Goal: Task Accomplishment & Management: Manage account settings

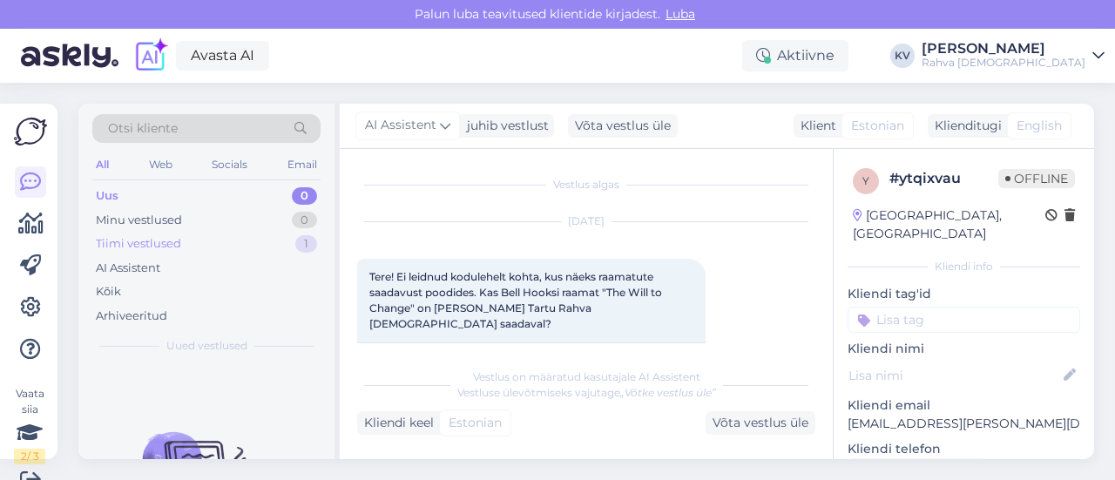
scroll to position [247, 0]
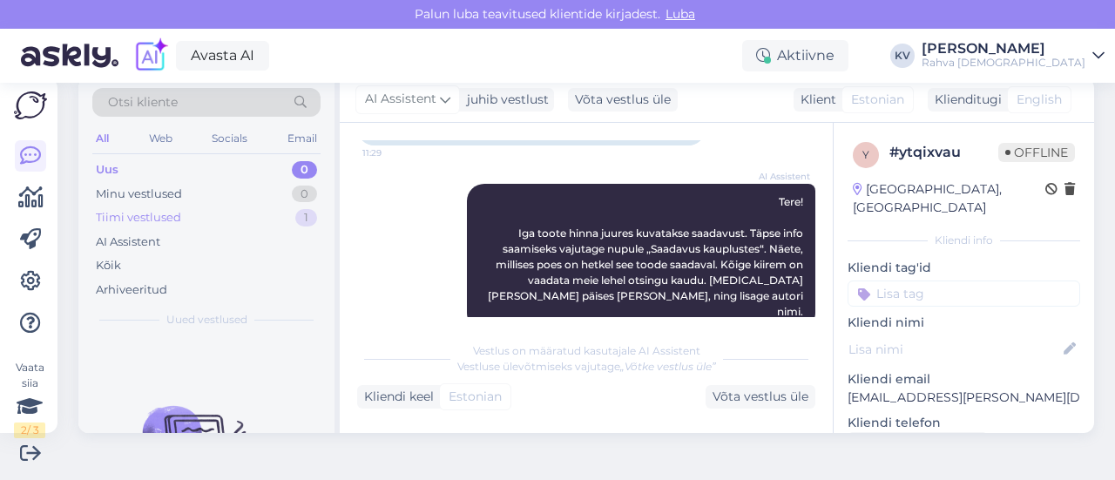
click at [188, 226] on div "Tiimi vestlused 1" at bounding box center [206, 217] width 228 height 24
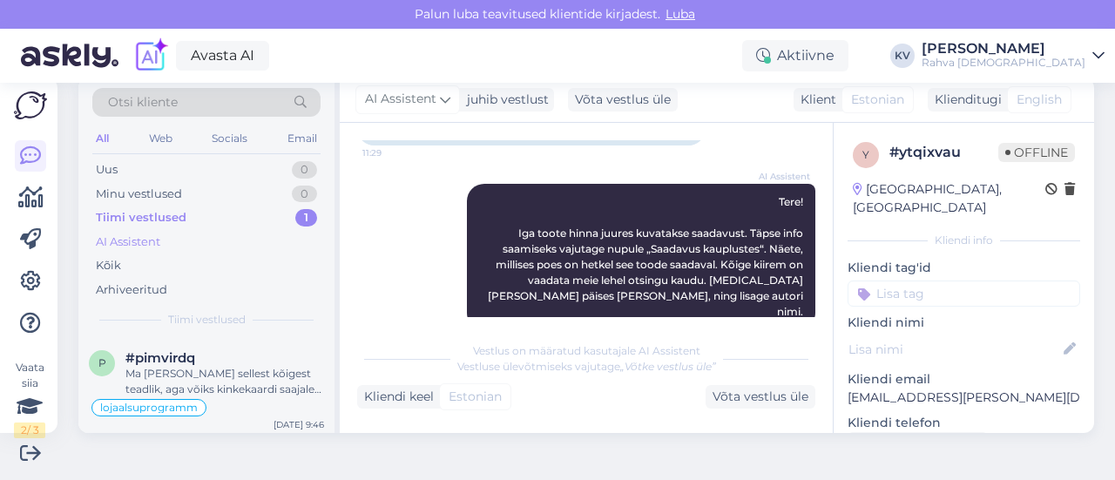
click at [183, 236] on div "AI Assistent" at bounding box center [206, 242] width 228 height 24
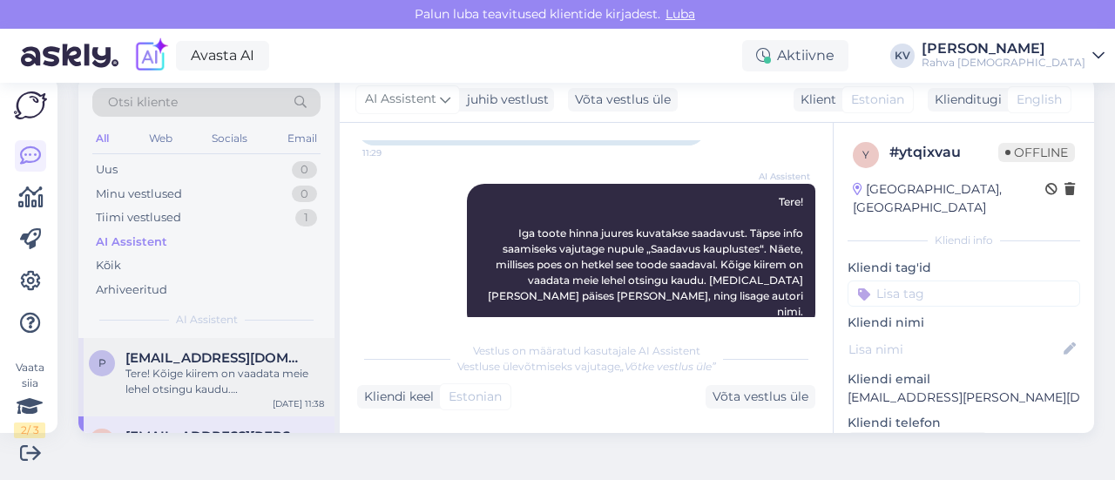
click at [198, 381] on div "Tere! Kõige kiirem on vaadata meie lehel otsingu kaudu. [MEDICAL_DATA][PERSON_N…" at bounding box center [224, 381] width 199 height 31
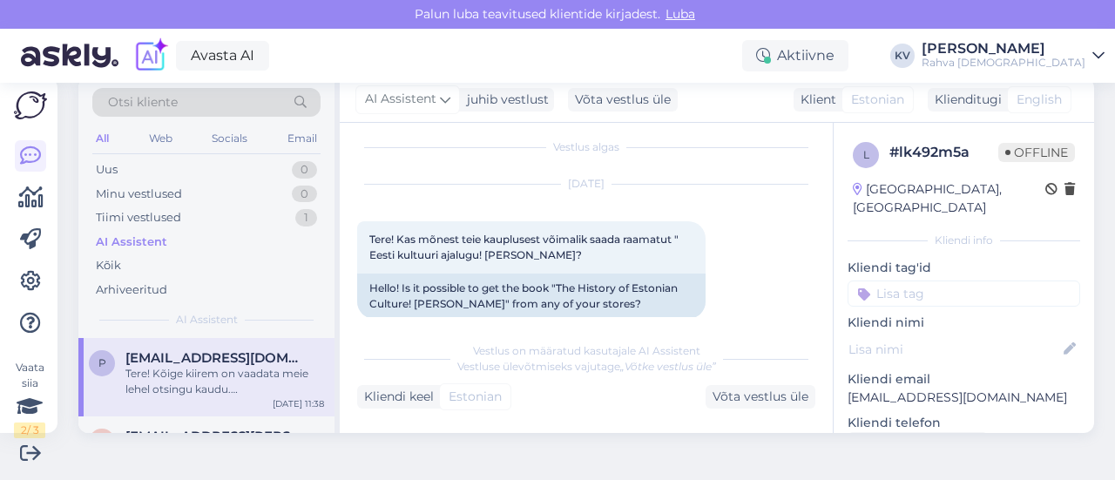
scroll to position [10, 0]
click at [145, 163] on div "Uus 0" at bounding box center [206, 170] width 228 height 24
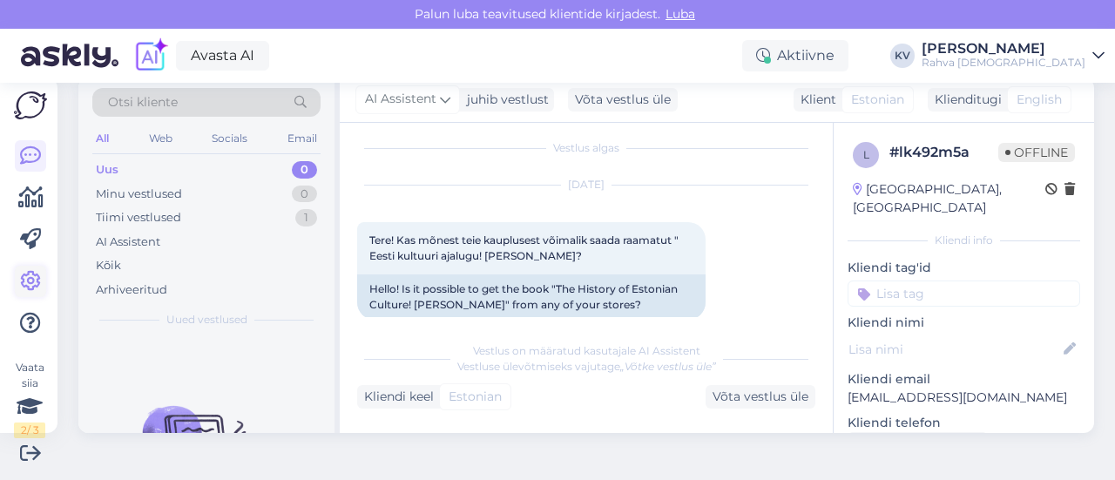
click at [29, 278] on icon at bounding box center [30, 281] width 21 height 21
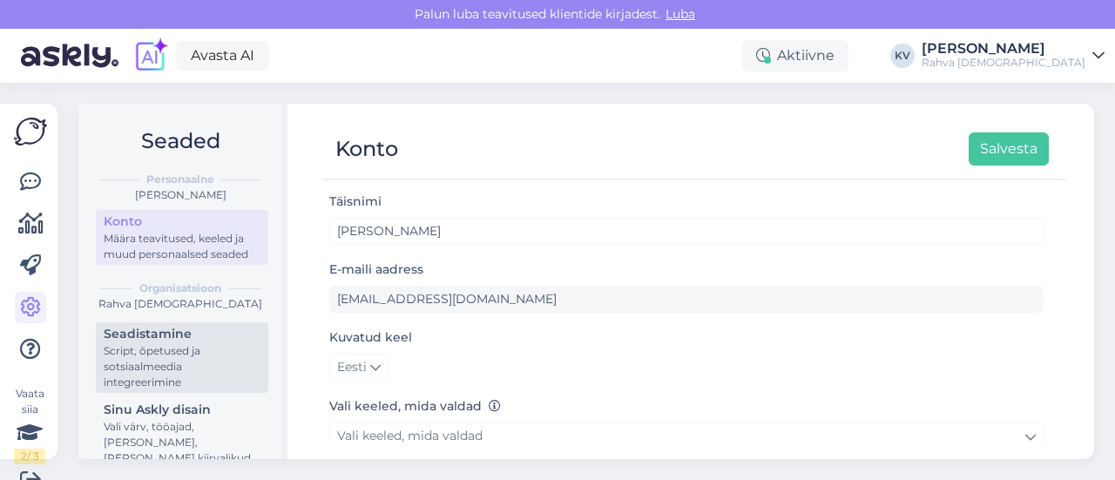
click at [150, 343] on div "Seadistamine" at bounding box center [182, 334] width 157 height 18
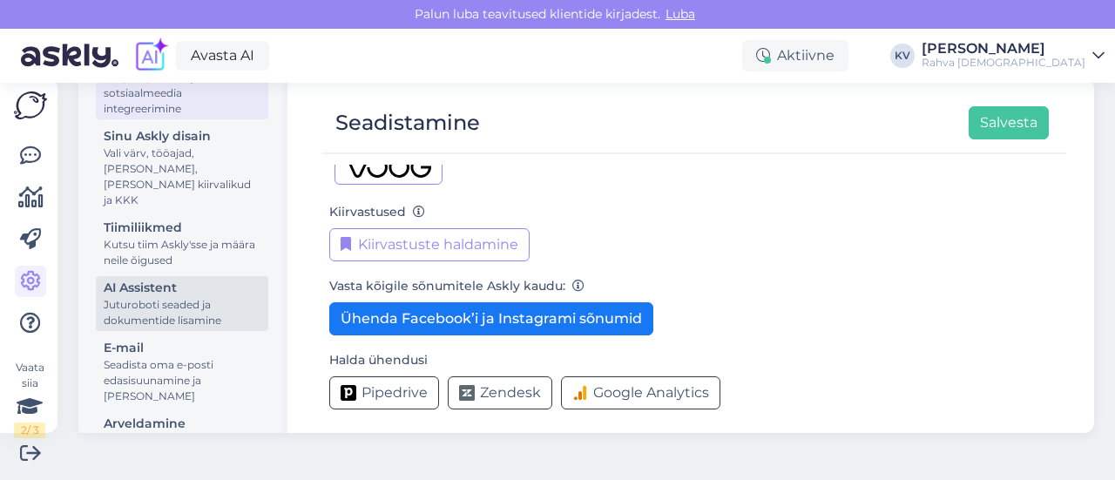
scroll to position [261, 0]
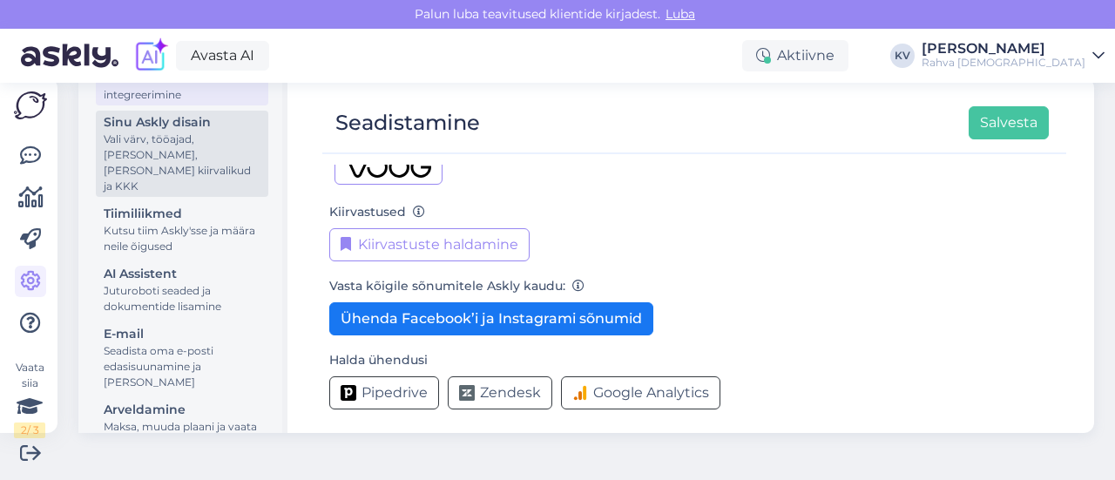
click at [178, 157] on div "Vali värv, tööajad, [PERSON_NAME], [PERSON_NAME] kiirvalikud ja KKK" at bounding box center [182, 162] width 157 height 63
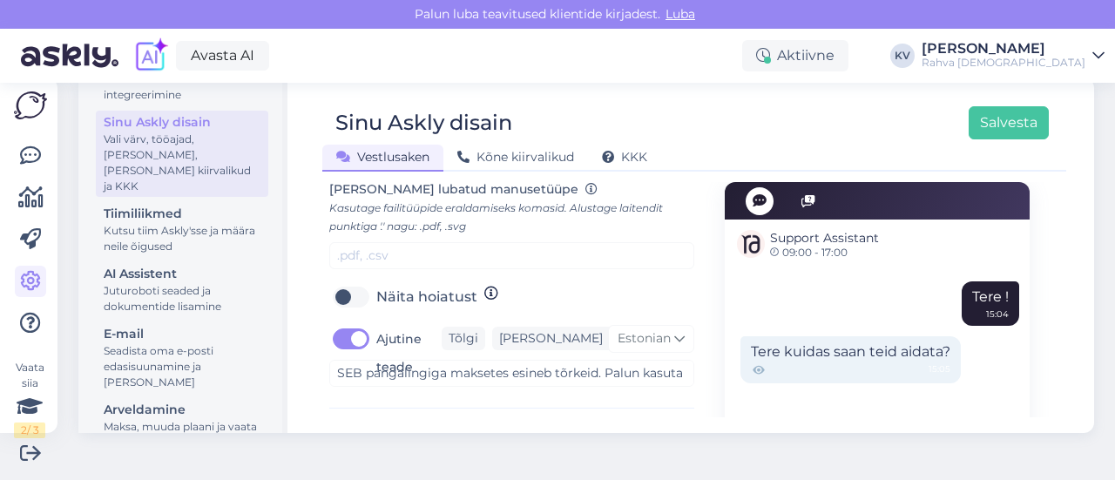
scroll to position [871, 0]
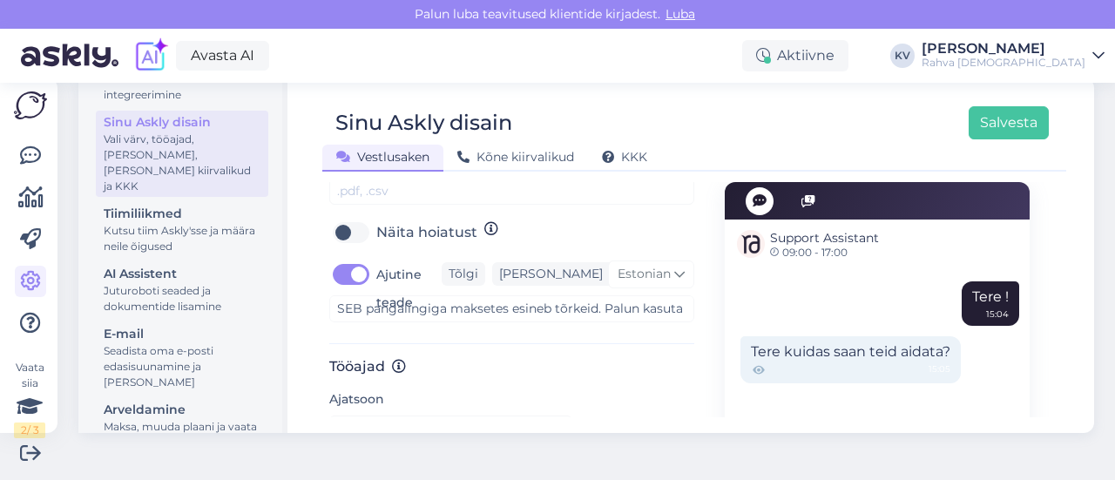
click at [376, 260] on label "Ajutine teade" at bounding box center [408, 288] width 65 height 56
click at [350, 260] on input "Ajutine teade" at bounding box center [351, 274] width 44 height 28
checkbox input "false"
click at [989, 126] on button "Salvesta" at bounding box center [1008, 122] width 80 height 33
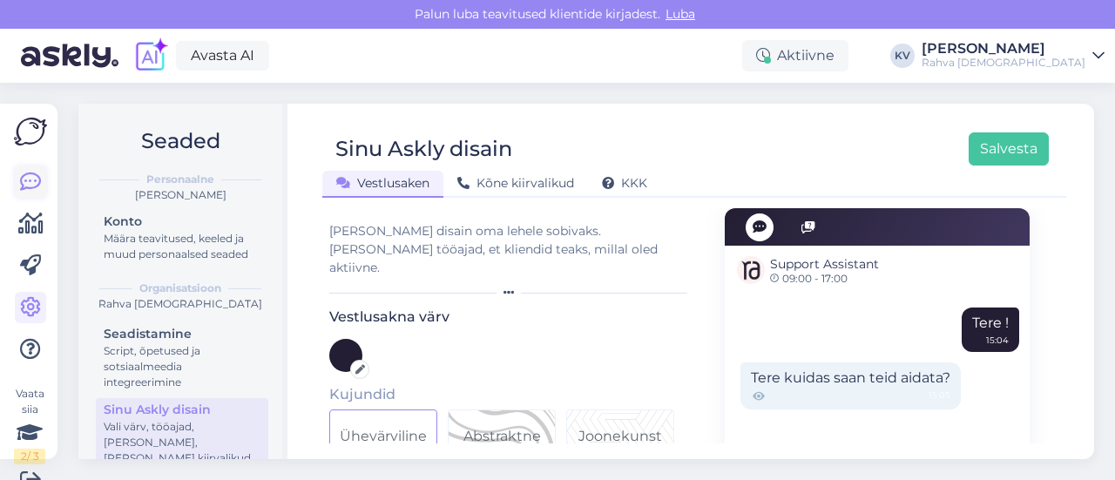
click at [26, 183] on icon at bounding box center [30, 182] width 21 height 21
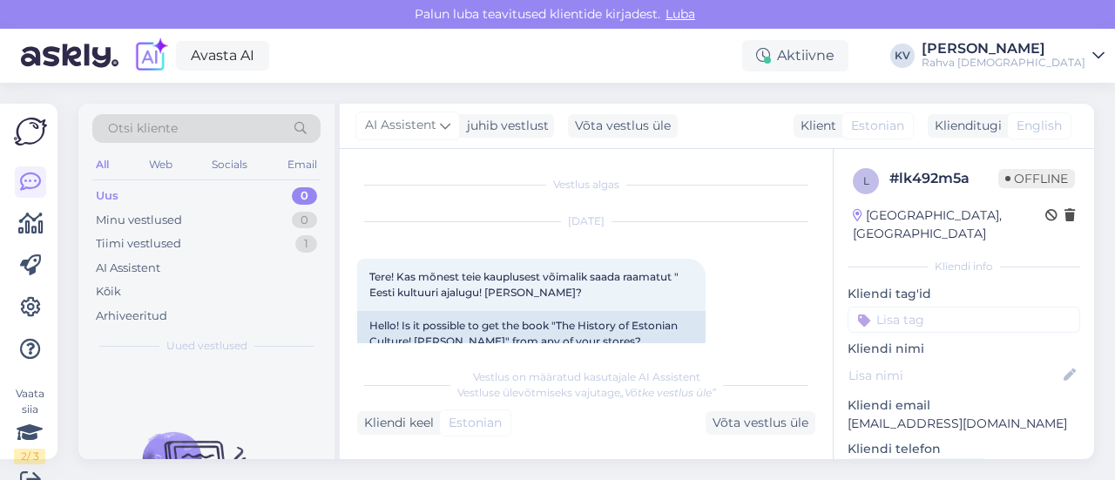
scroll to position [185, 0]
